Goal: Information Seeking & Learning: Learn about a topic

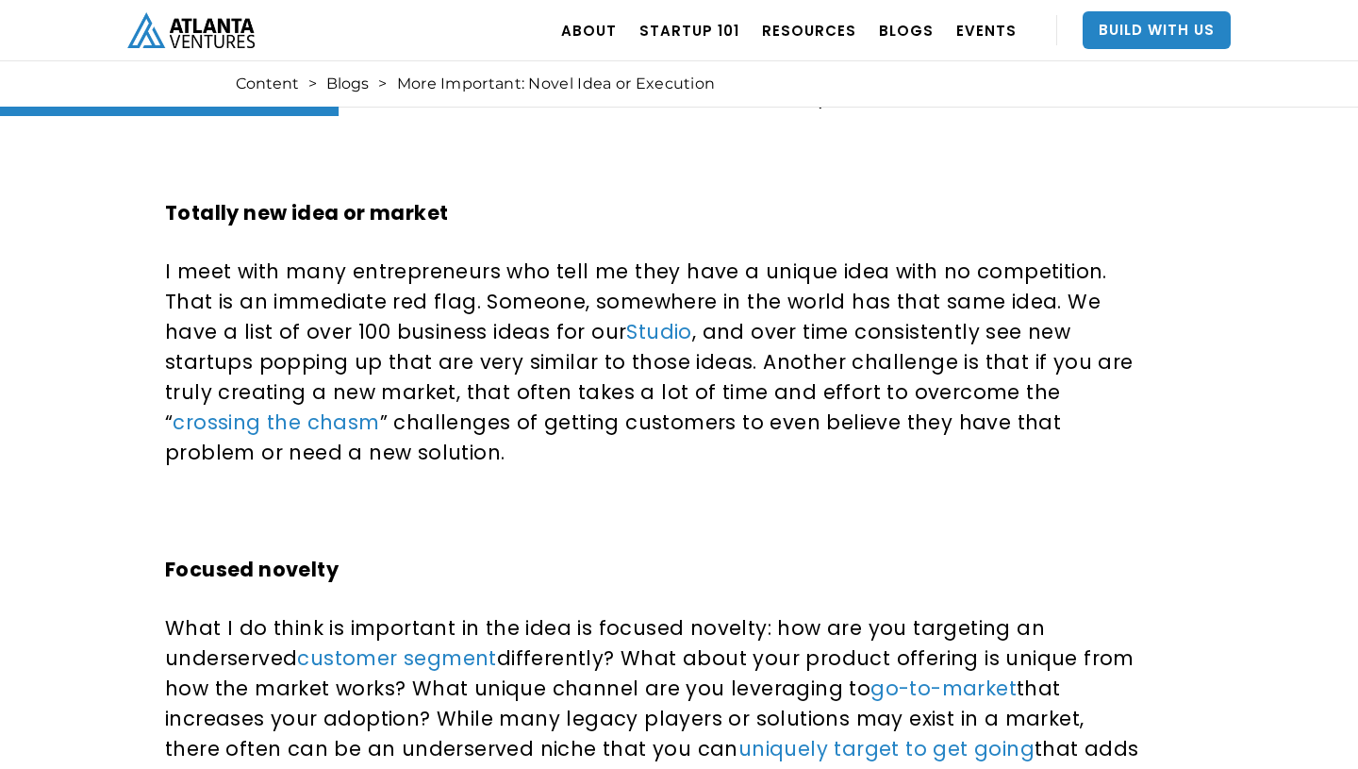
scroll to position [921, 0]
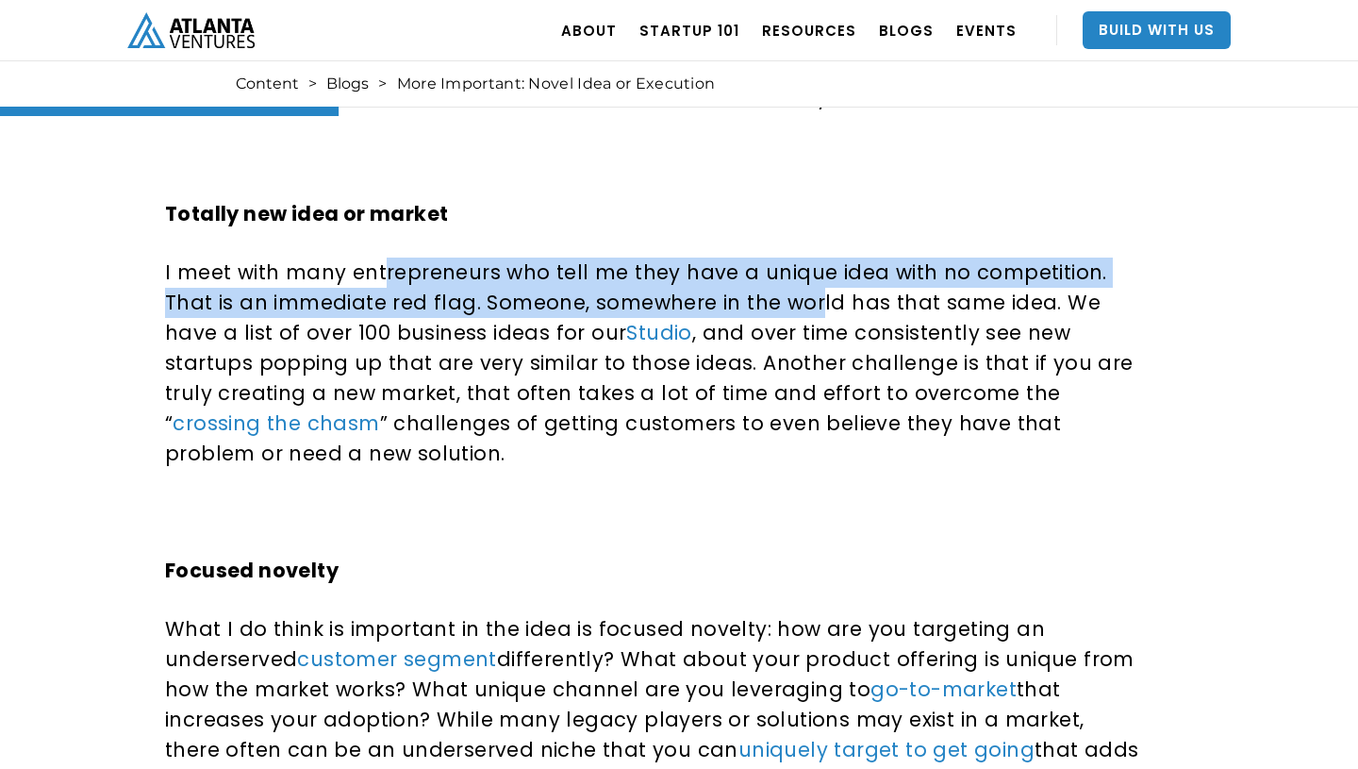
drag, startPoint x: 382, startPoint y: 269, endPoint x: 763, endPoint y: 304, distance: 382.7
click at [763, 304] on p "I meet with many entrepreneurs who tell me they have a unique idea with no comp…" at bounding box center [652, 362] width 975 height 211
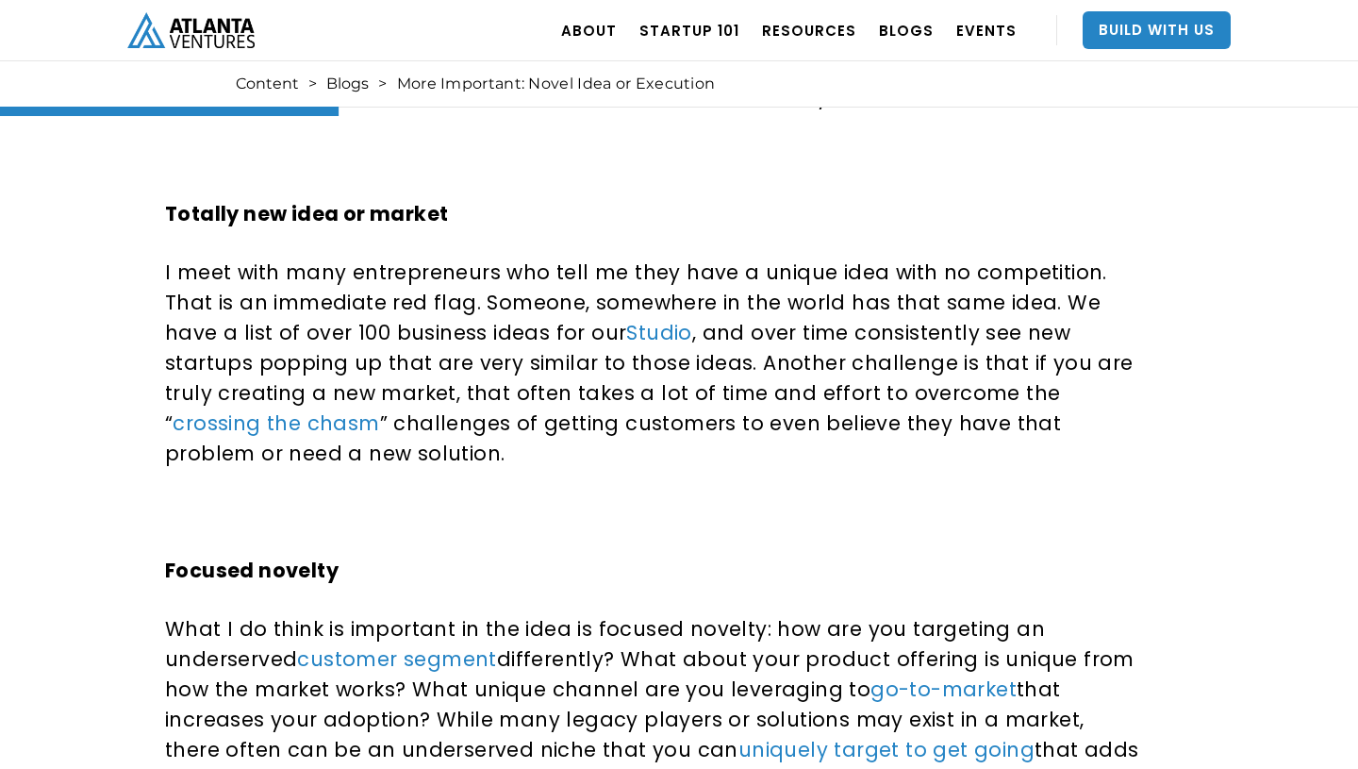
click at [791, 303] on p "I meet with many entrepreneurs who tell me they have a unique idea with no comp…" at bounding box center [652, 362] width 975 height 211
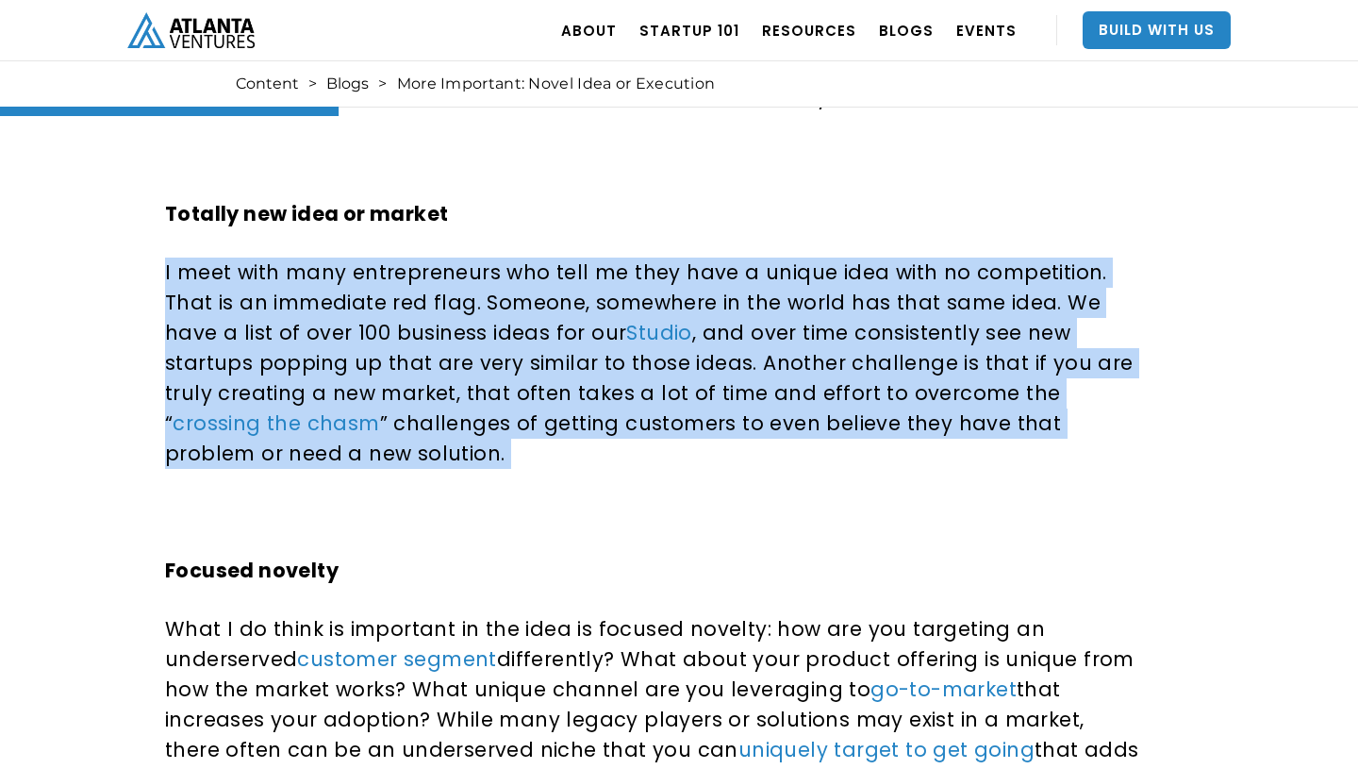
click at [791, 303] on p "I meet with many entrepreneurs who tell me they have a unique idea with no comp…" at bounding box center [652, 362] width 975 height 211
click at [778, 324] on p "I meet with many entrepreneurs who tell me they have a unique idea with no comp…" at bounding box center [652, 362] width 975 height 211
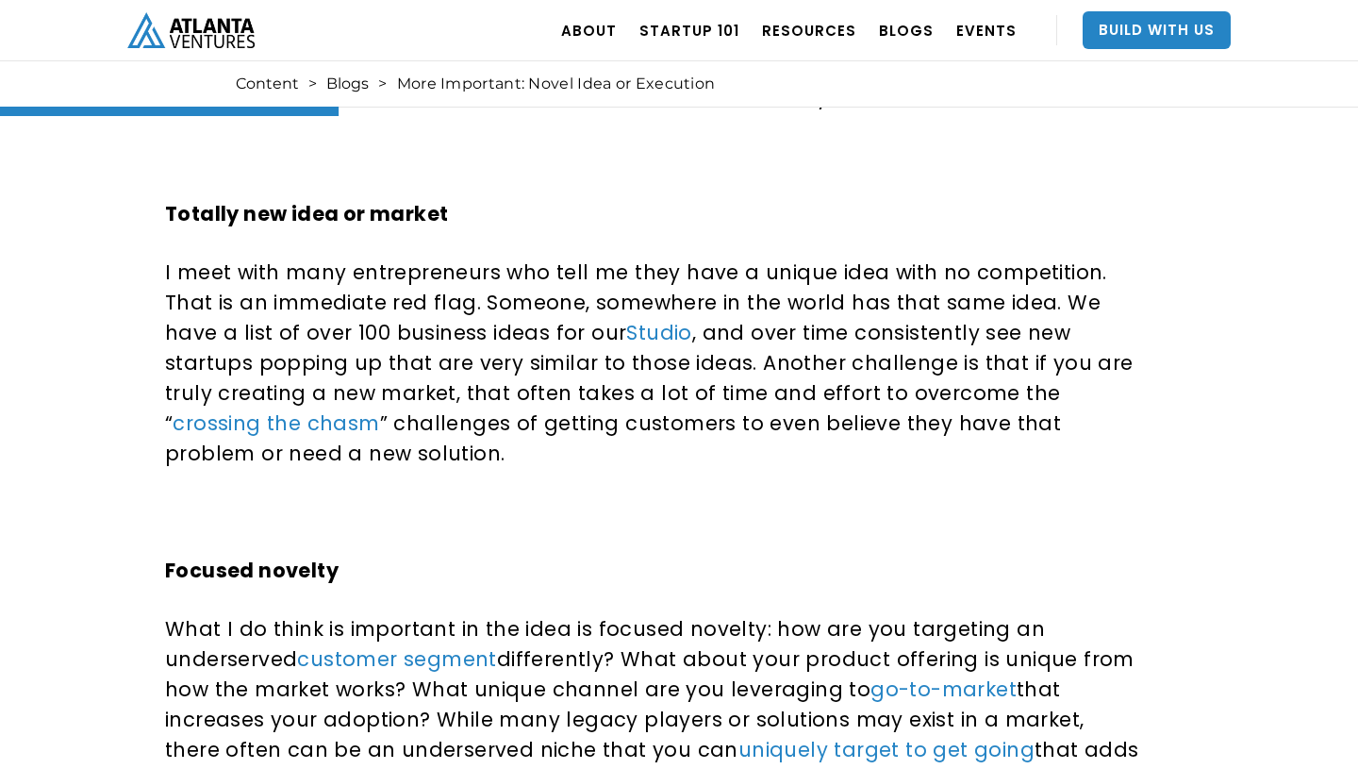
drag, startPoint x: 678, startPoint y: 332, endPoint x: 711, endPoint y: 404, distance: 78.9
click at [711, 405] on p "I meet with many entrepreneurs who tell me they have a unique idea with no comp…" at bounding box center [652, 362] width 975 height 211
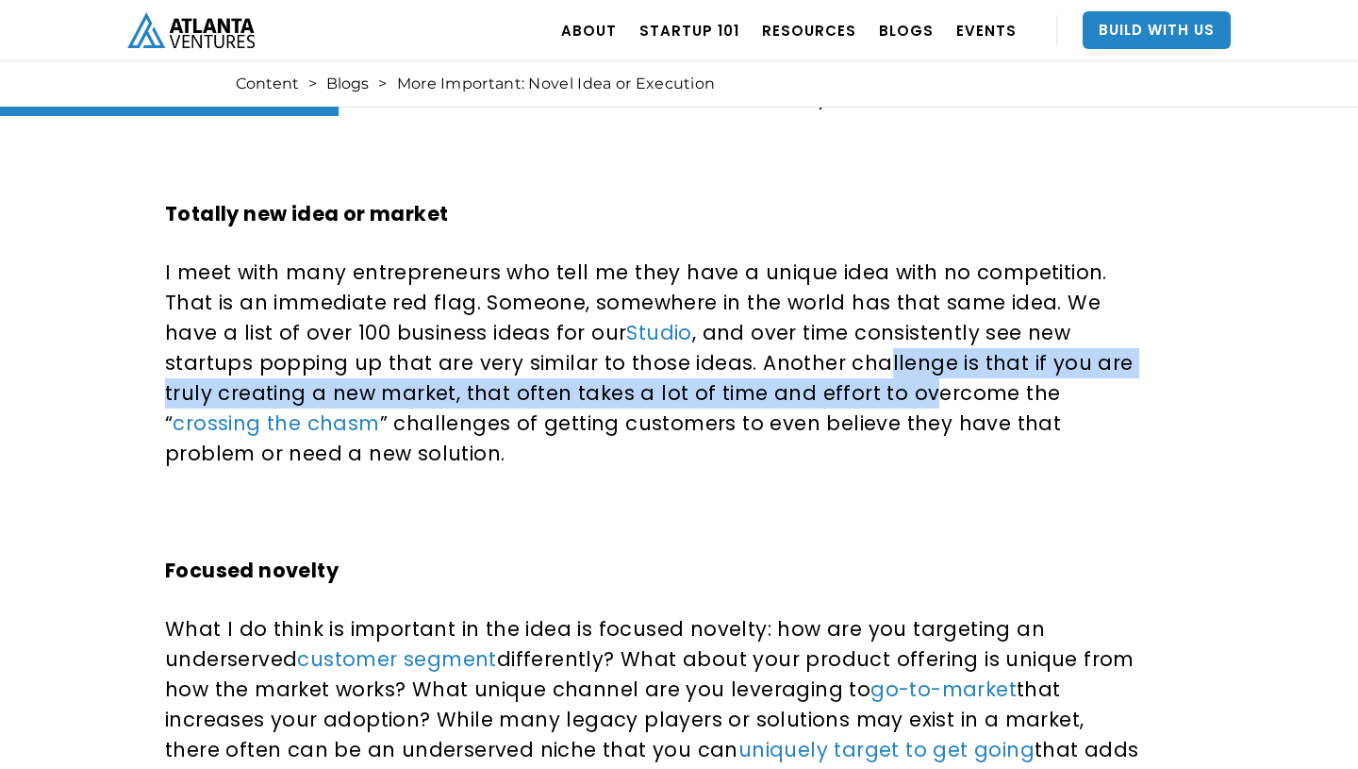
drag, startPoint x: 683, startPoint y: 356, endPoint x: 704, endPoint y: 407, distance: 55.9
click at [704, 407] on p "I meet with many entrepreneurs who tell me they have a unique idea with no comp…" at bounding box center [652, 362] width 975 height 211
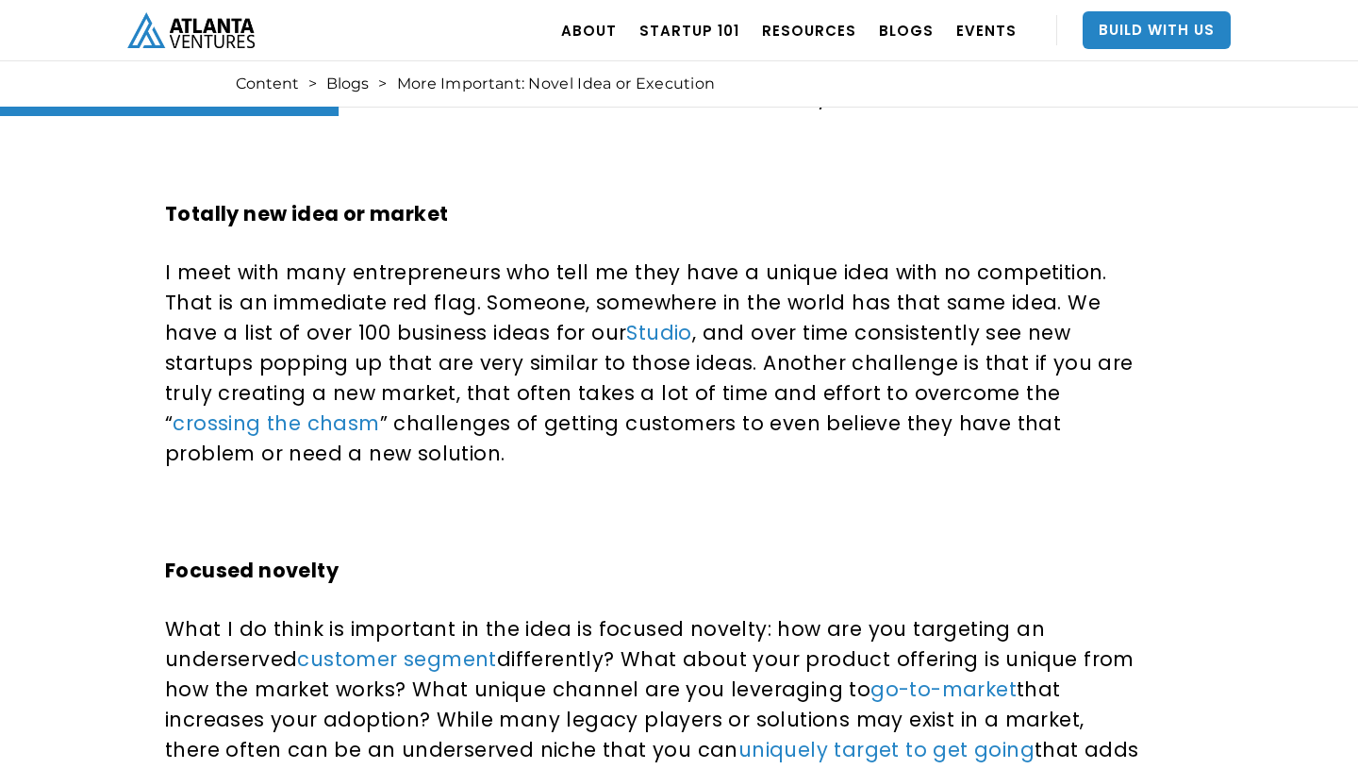
click at [705, 413] on p "I meet with many entrepreneurs who tell me they have a unique idea with no comp…" at bounding box center [652, 362] width 975 height 211
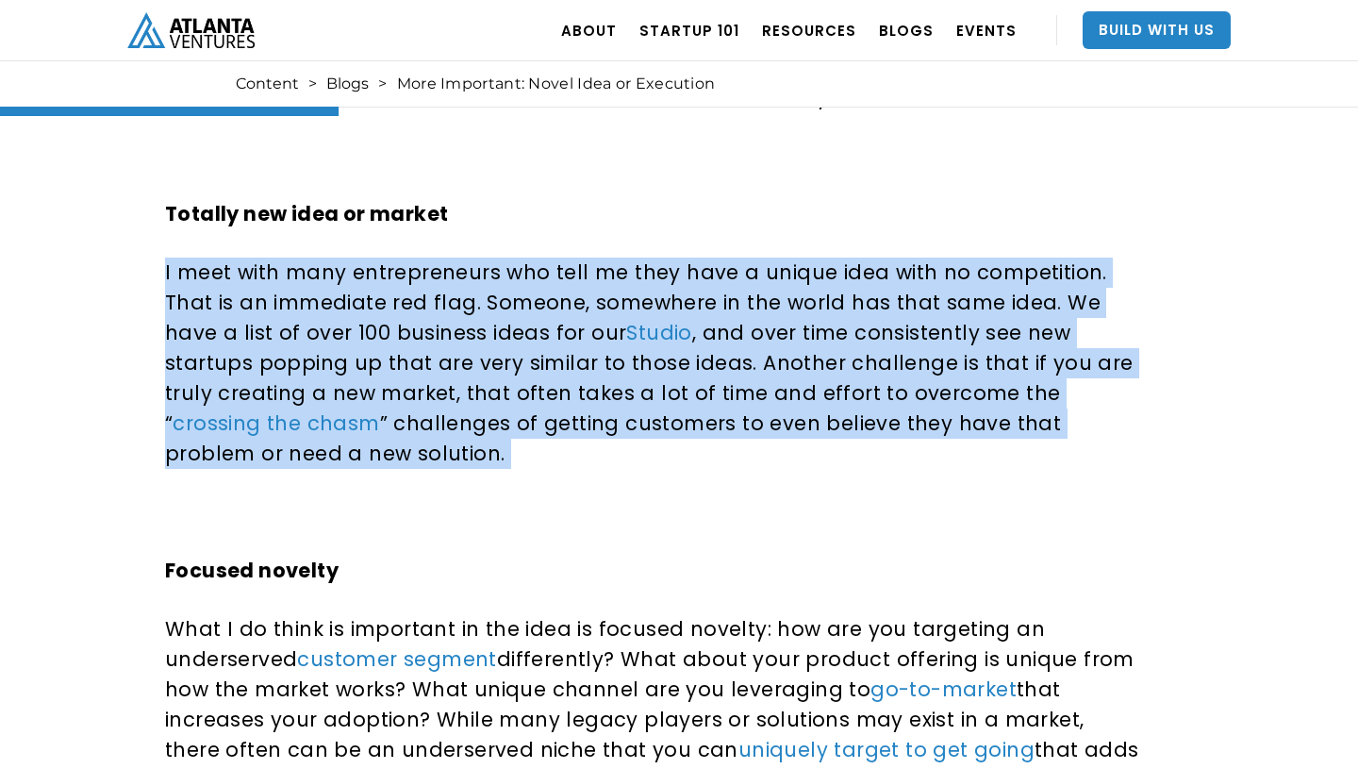
click at [705, 413] on p "I meet with many entrepreneurs who tell me they have a unique idea with no comp…" at bounding box center [652, 362] width 975 height 211
click at [696, 415] on p "I meet with many entrepreneurs who tell me they have a unique idea with no comp…" at bounding box center [652, 362] width 975 height 211
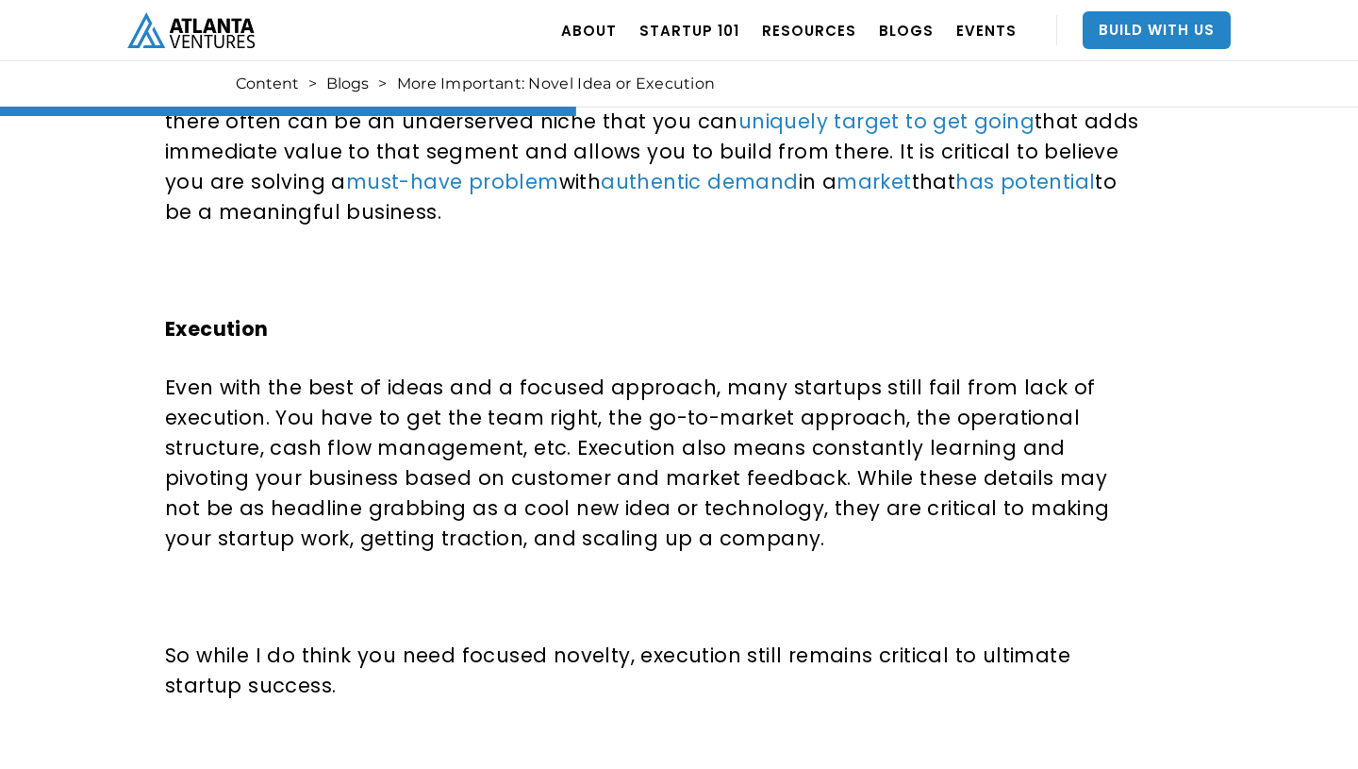
scroll to position [1572, 0]
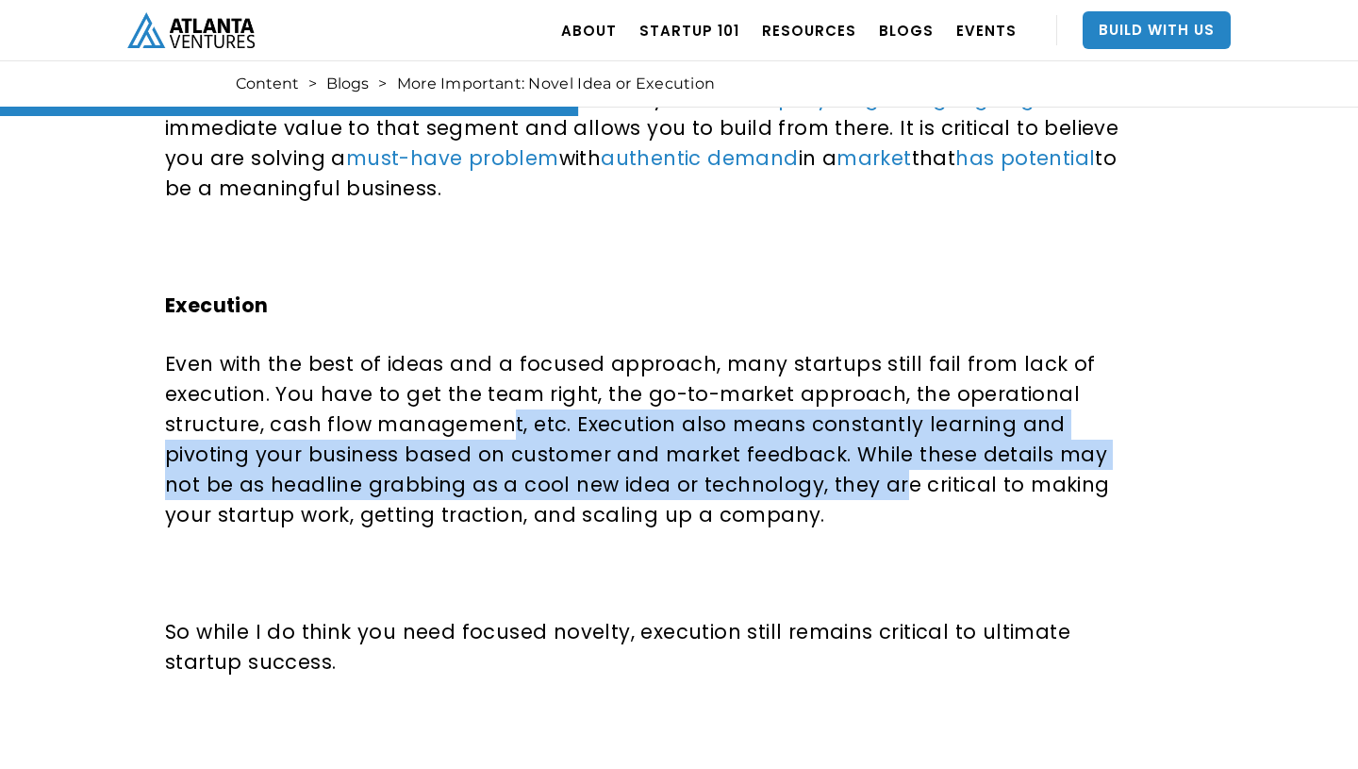
drag, startPoint x: 504, startPoint y: 432, endPoint x: 781, endPoint y: 493, distance: 284.0
click at [782, 493] on p "Even with the best of ideas and a focused approach, many startups still fail fr…" at bounding box center [652, 439] width 975 height 181
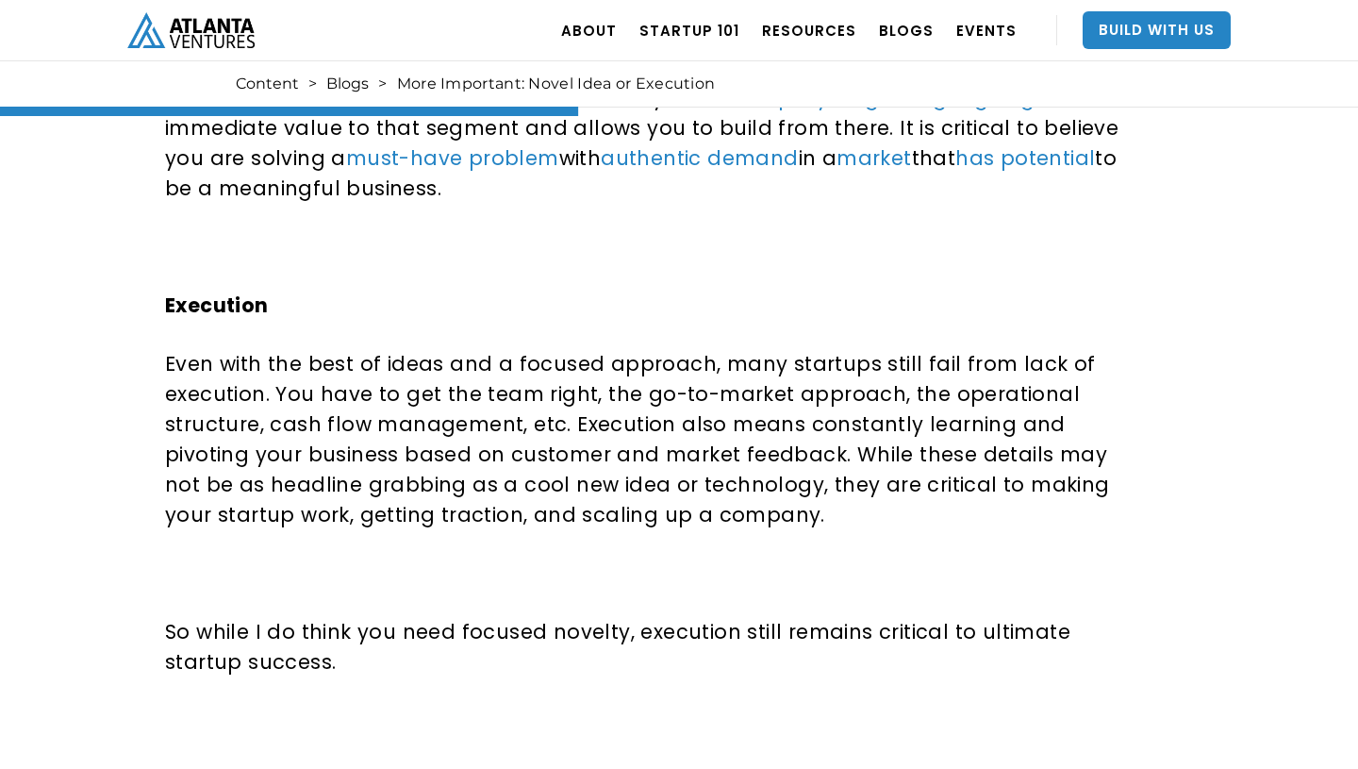
click at [787, 497] on p "Even with the best of ideas and a focused approach, many startups still fail fr…" at bounding box center [652, 439] width 975 height 181
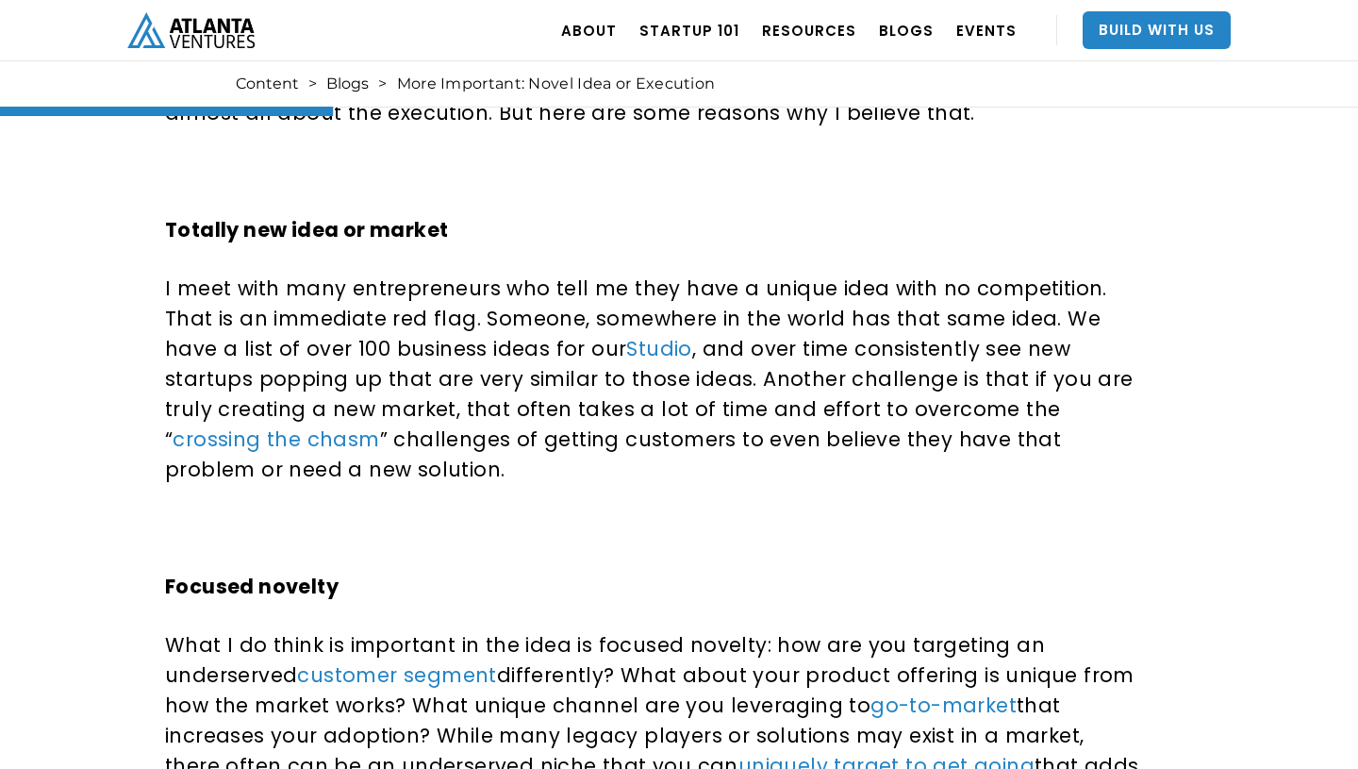
scroll to position [904, 0]
click at [379, 426] on link "crossing the chasm" at bounding box center [276, 439] width 207 height 27
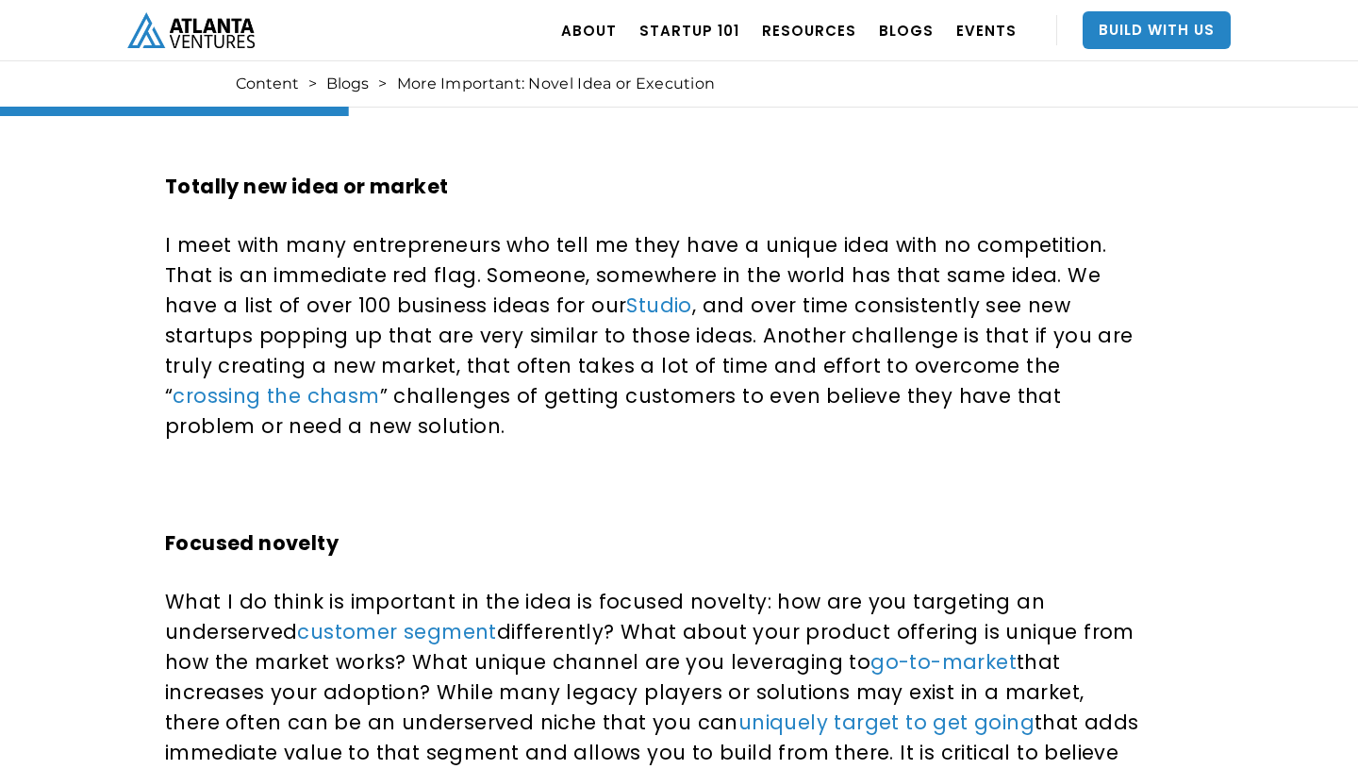
scroll to position [951, 0]
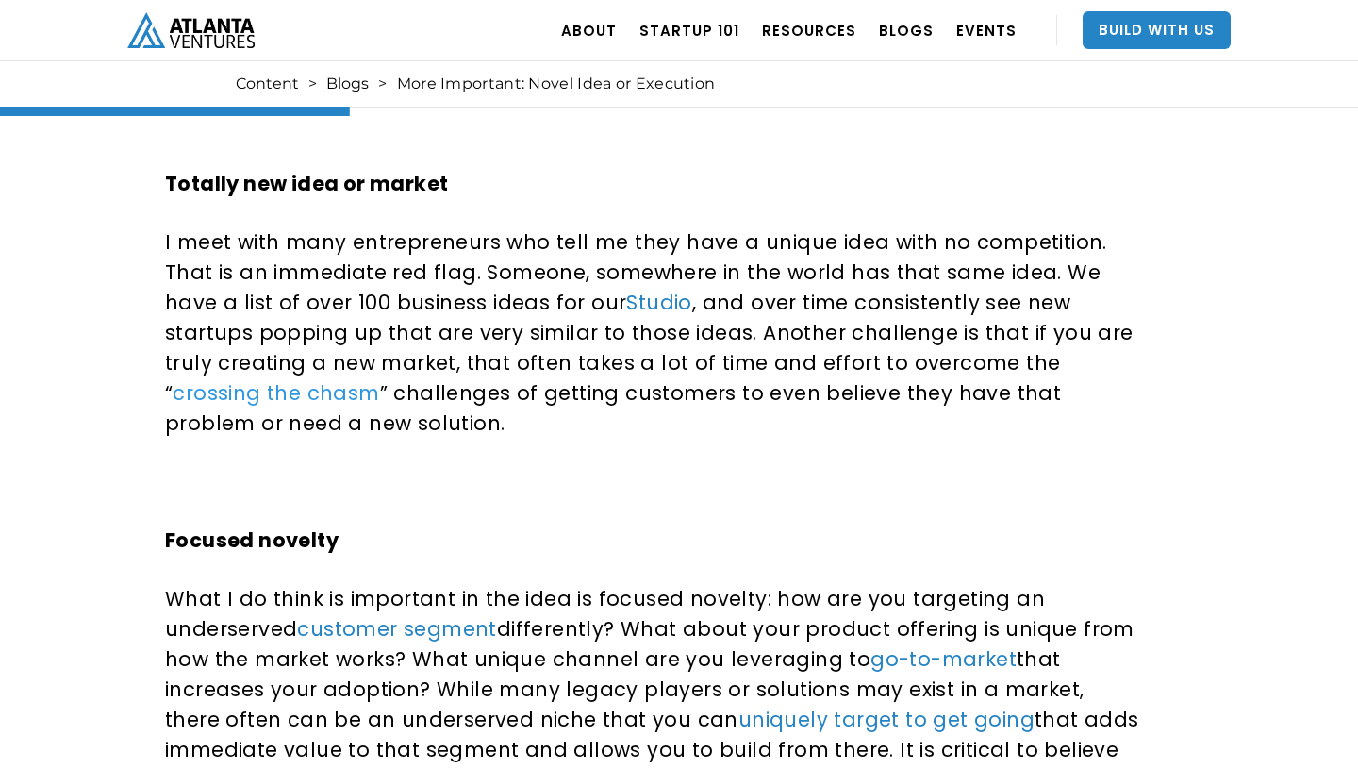
click at [379, 379] on link "crossing the chasm" at bounding box center [276, 392] width 207 height 27
